Goal: Task Accomplishment & Management: Manage account settings

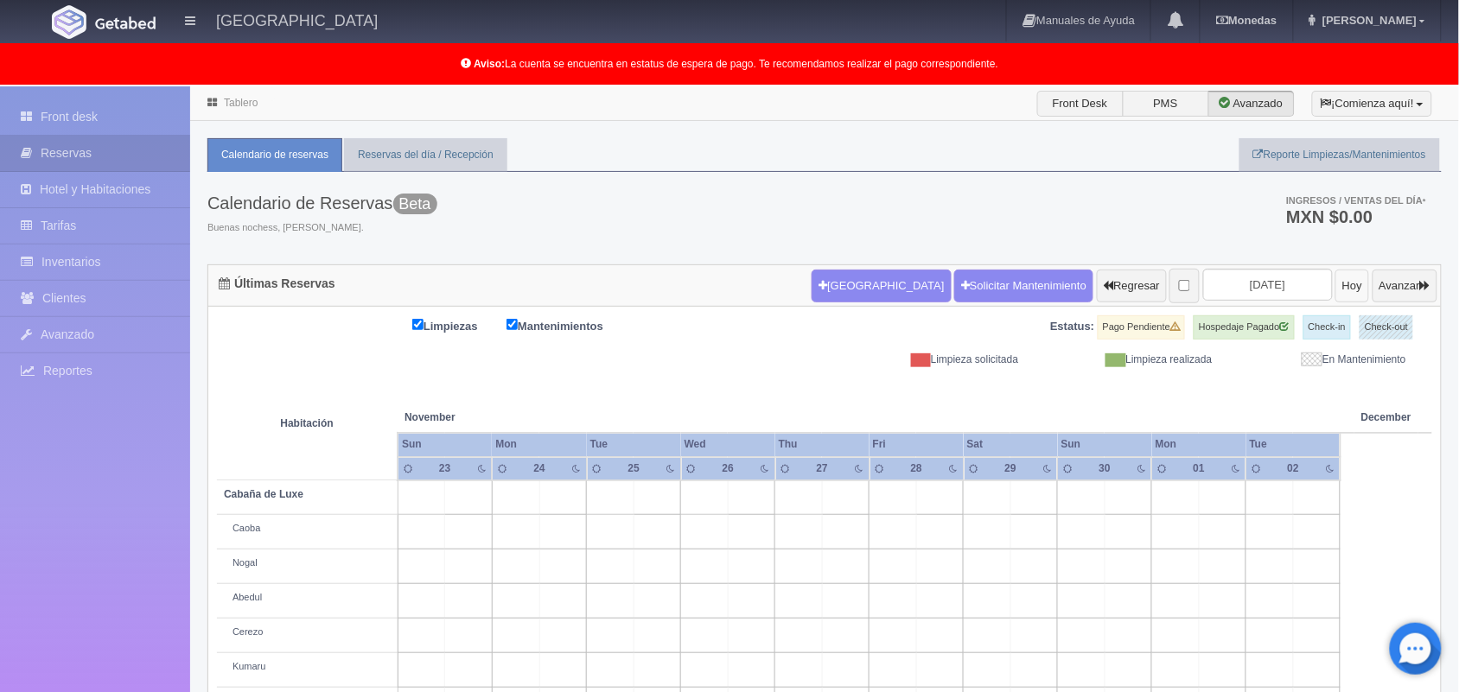
click at [1335, 282] on button "Hoy" at bounding box center [1352, 286] width 34 height 33
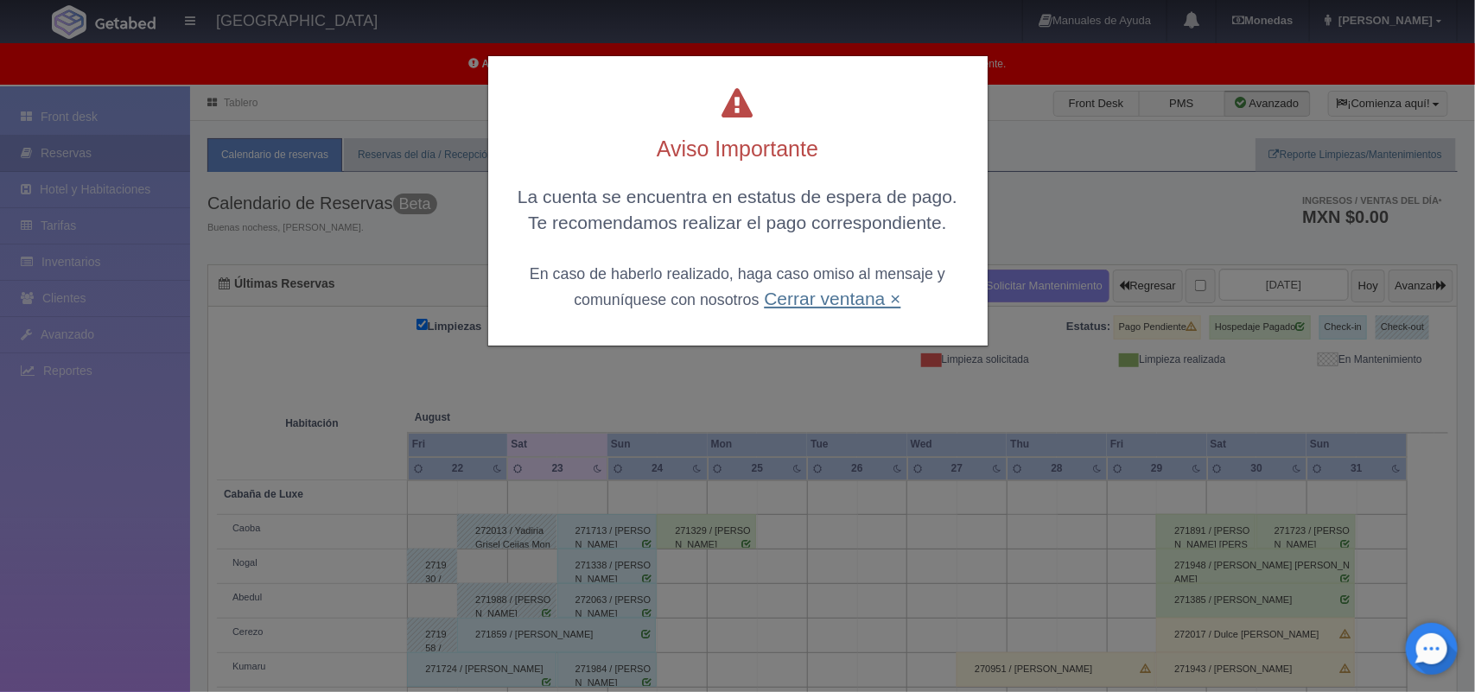
click at [812, 296] on link "Cerrar ventana ×" at bounding box center [832, 299] width 137 height 20
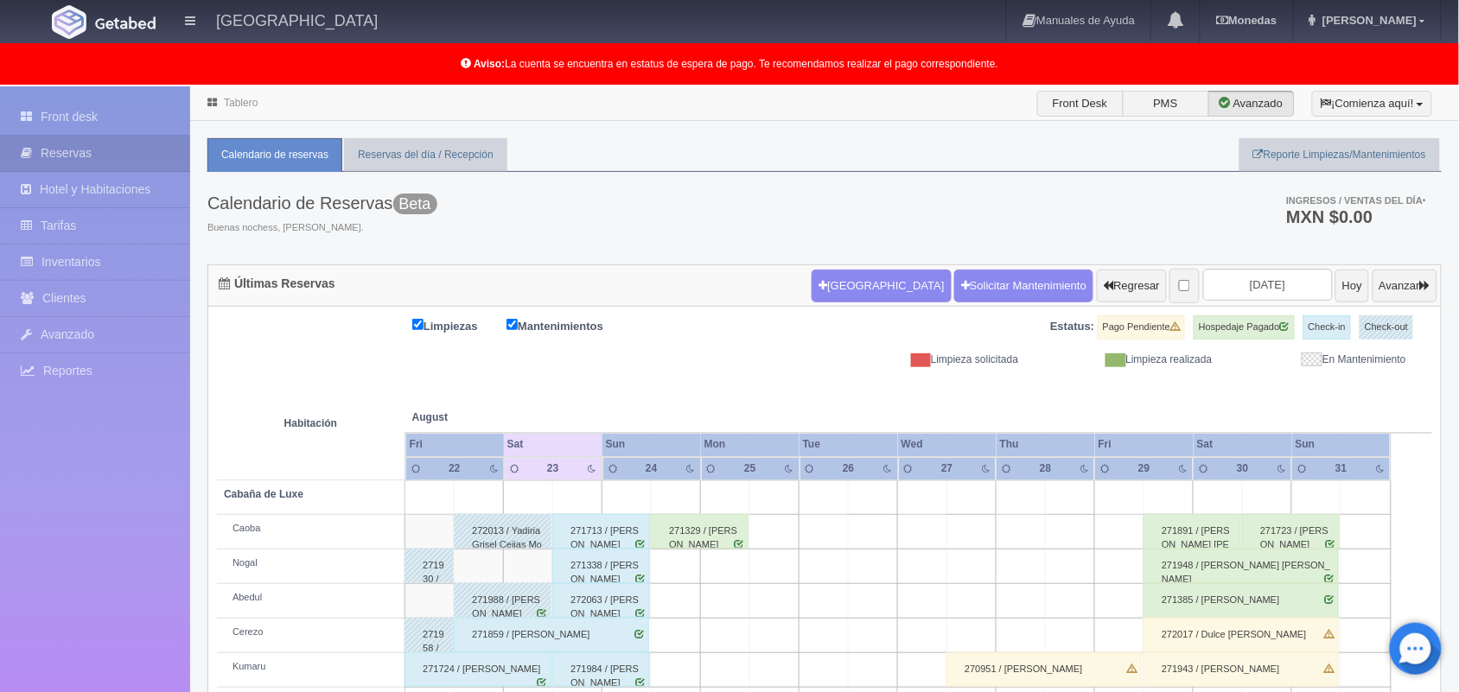
scroll to position [240, 0]
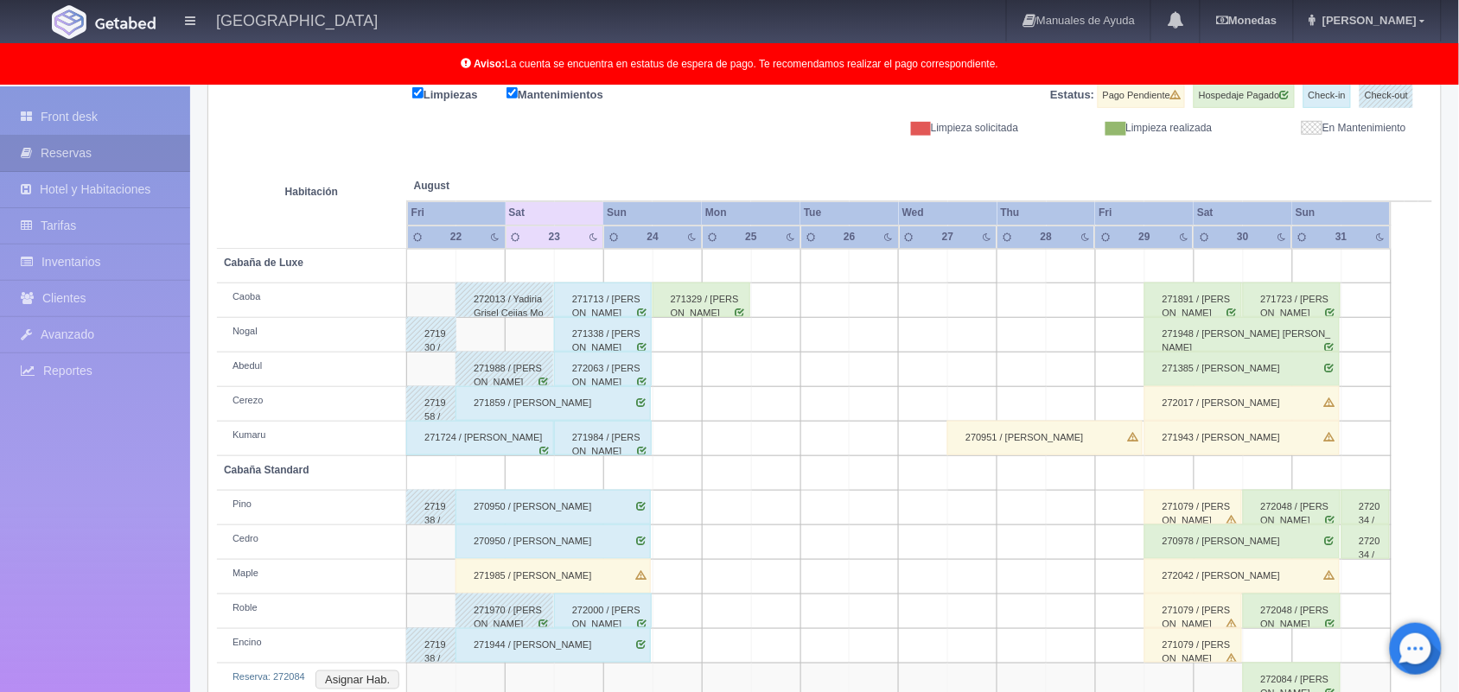
scroll to position [275, 0]
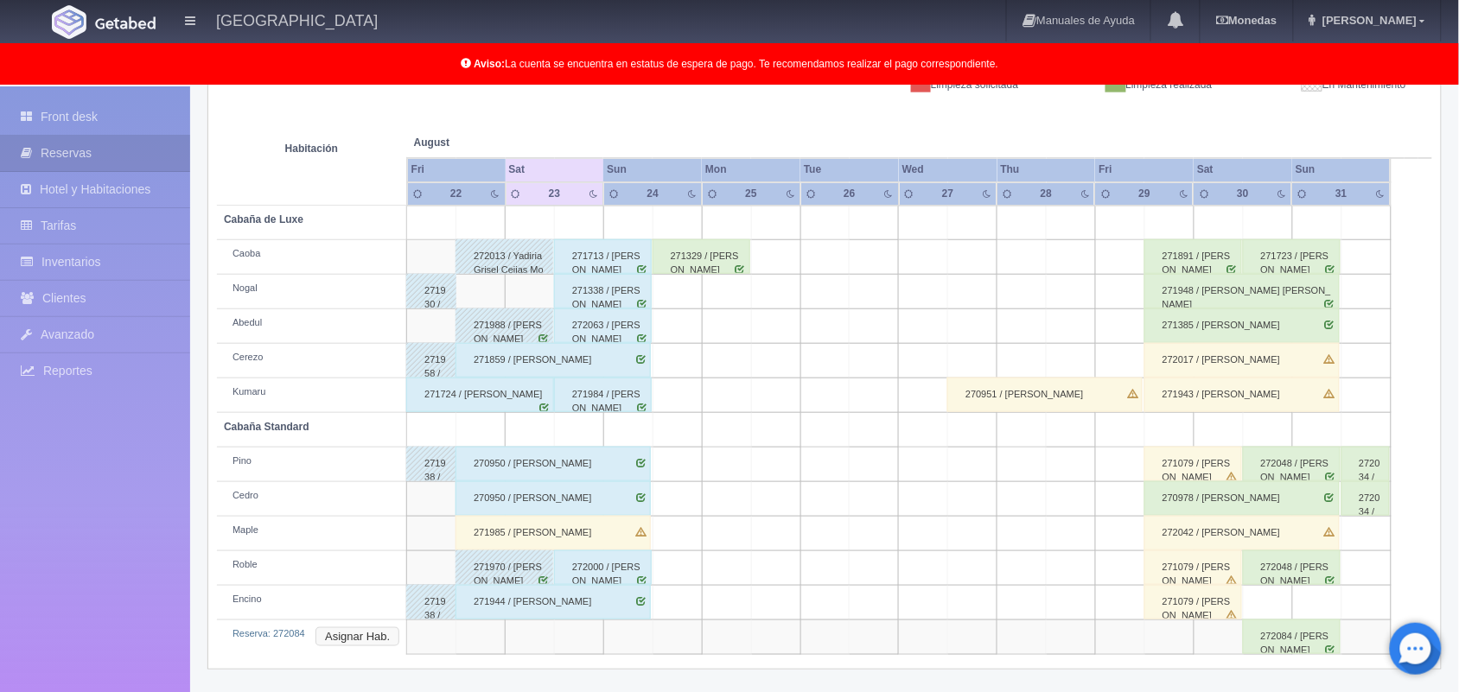
click at [329, 640] on button "Asignar Hab." at bounding box center [357, 636] width 84 height 19
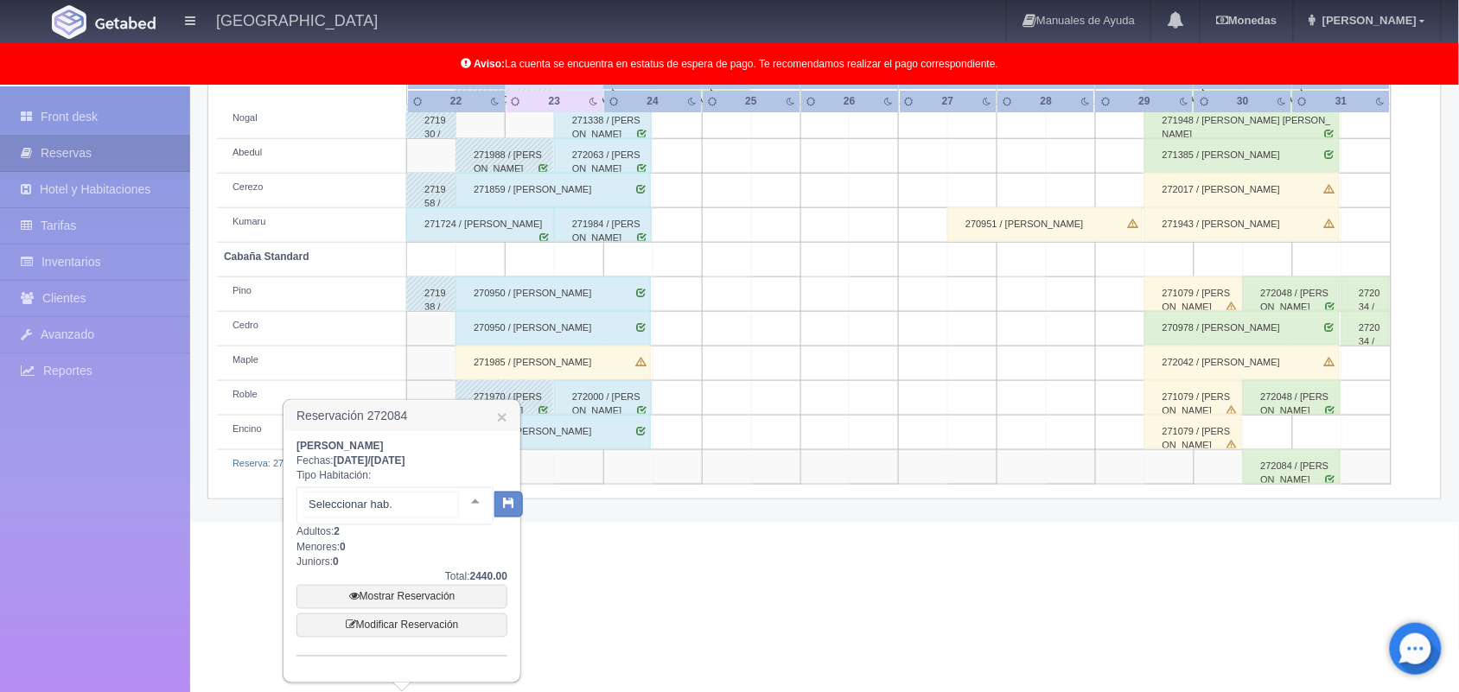
scroll to position [446, 0]
click at [458, 488] on div at bounding box center [475, 501] width 35 height 26
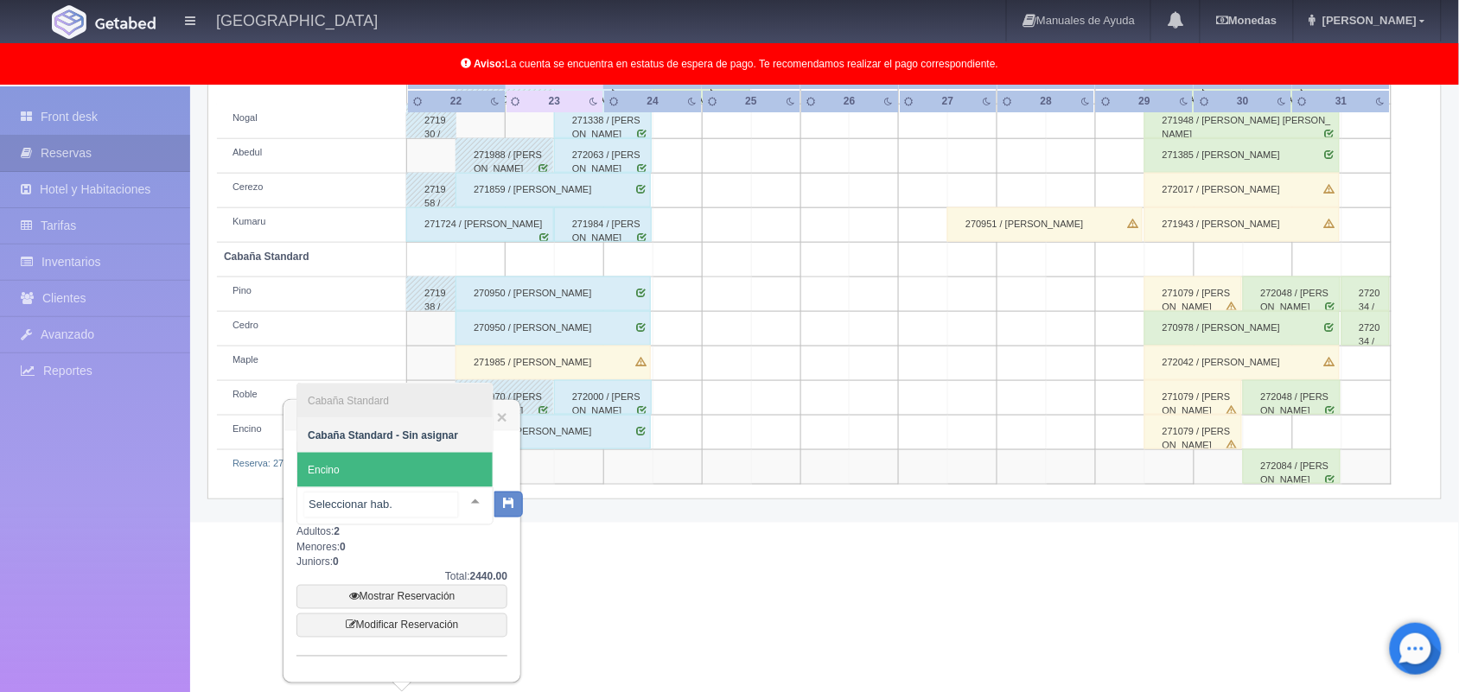
click at [424, 461] on span "Encino" at bounding box center [394, 470] width 195 height 35
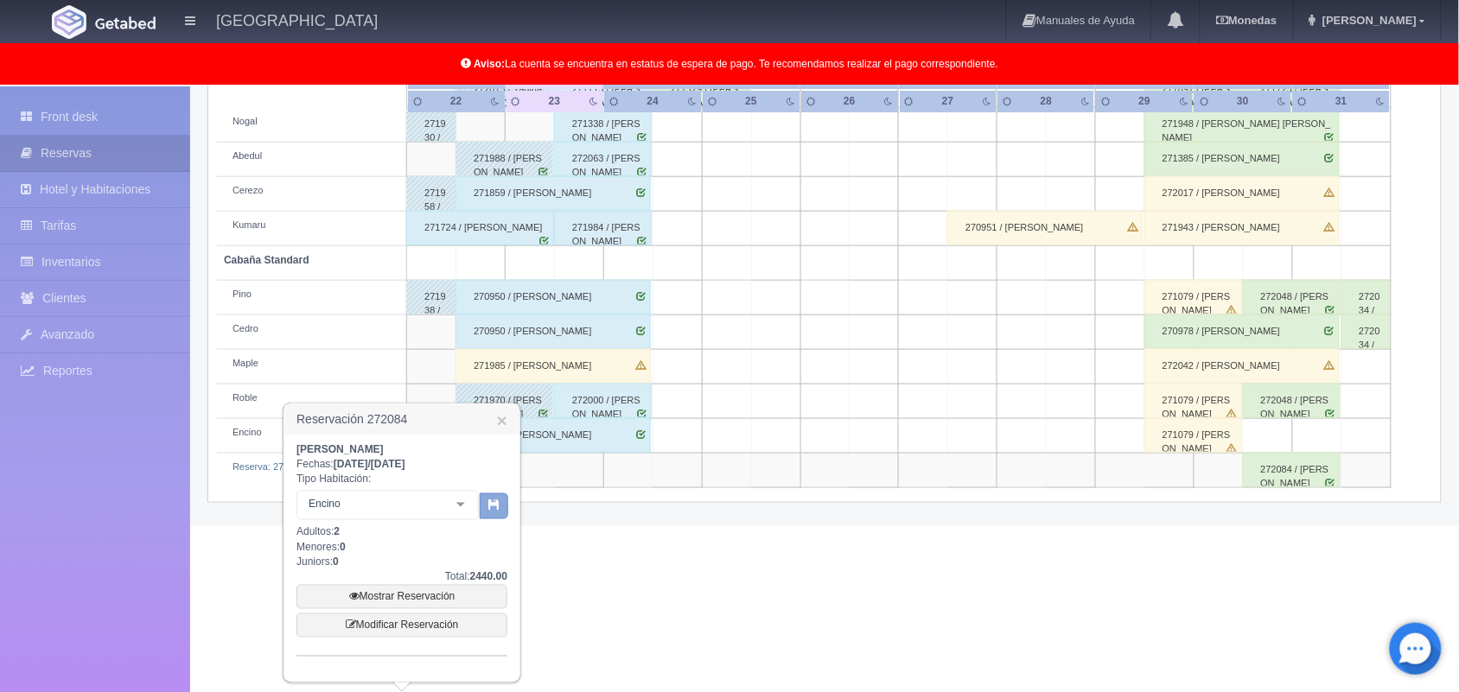
drag, startPoint x: 424, startPoint y: 461, endPoint x: 494, endPoint y: 514, distance: 87.5
click at [494, 514] on div "Encino Cabaña Standard Cabaña Standard - Sin asignar Encino No elements found. …" at bounding box center [401, 506] width 211 height 39
click at [494, 514] on button "button" at bounding box center [494, 507] width 29 height 26
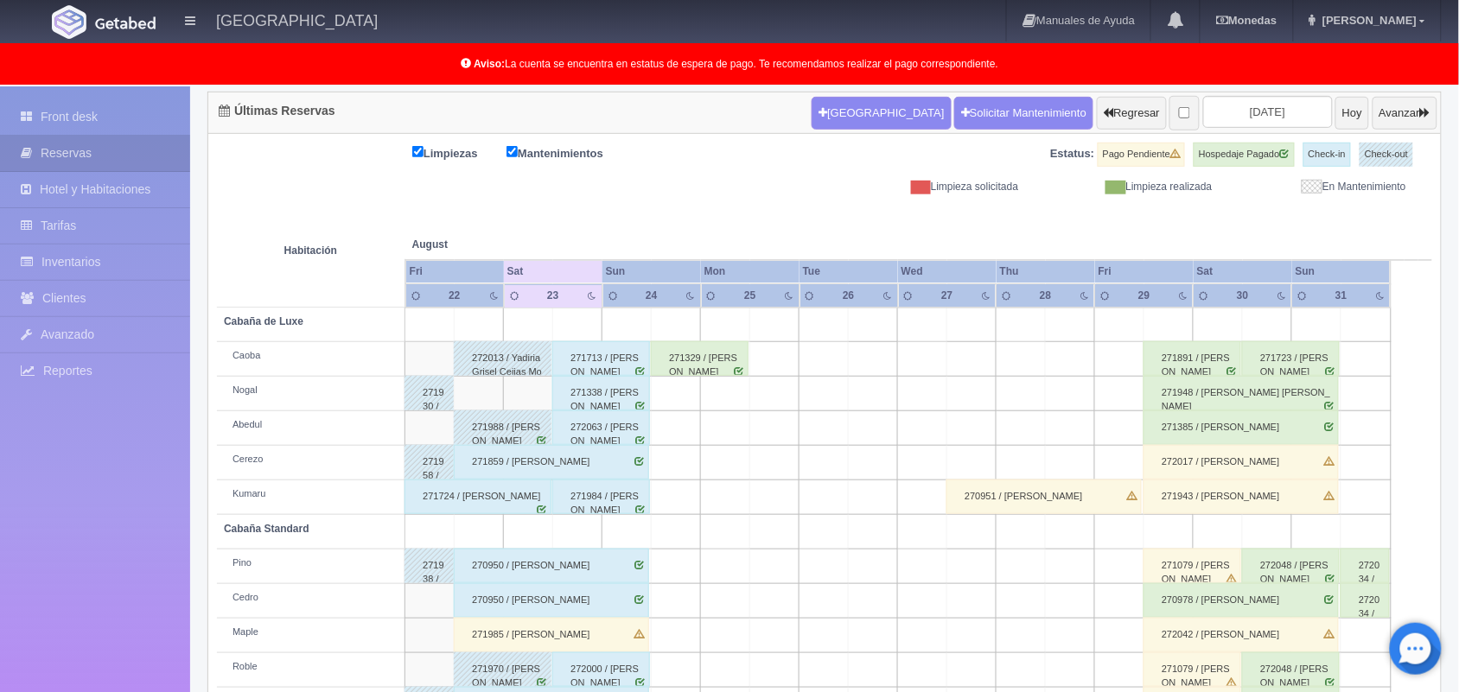
scroll to position [240, 0]
